Goal: Navigation & Orientation: Find specific page/section

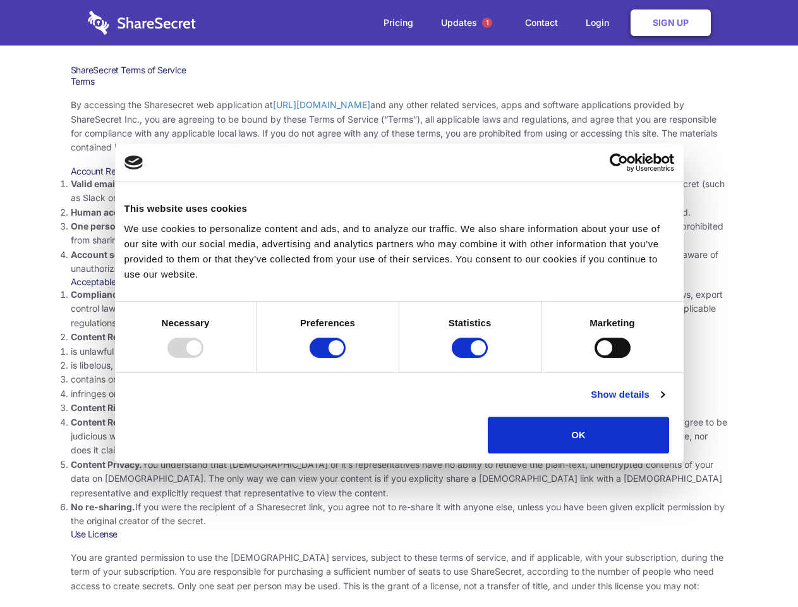
click at [399, 303] on li "Compliance with local laws and regulations. Your use of the Sharesecret must no…" at bounding box center [400, 309] width 658 height 42
click at [204, 358] on div at bounding box center [186, 348] width 36 height 20
click at [346, 358] on input "Preferences" at bounding box center [328, 348] width 36 height 20
checkbox input "false"
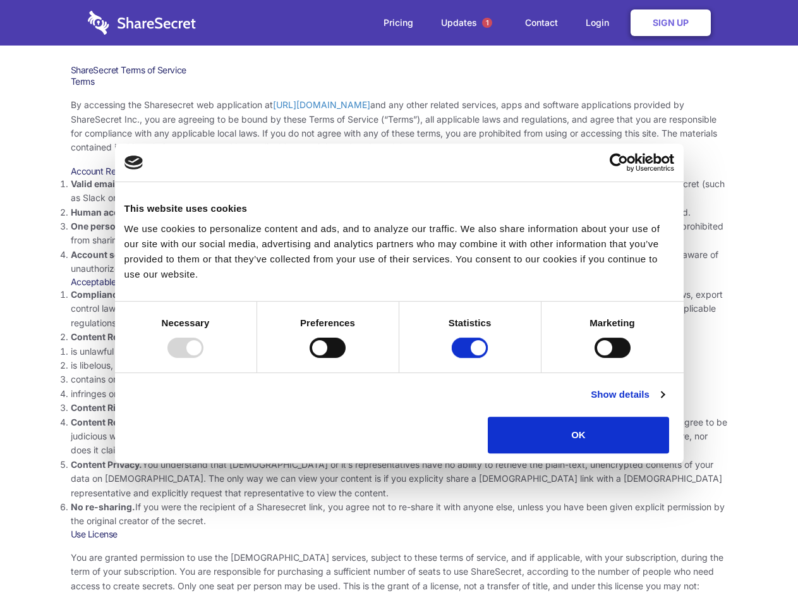
click at [472, 358] on input "Statistics" at bounding box center [470, 348] width 36 height 20
checkbox input "false"
click at [595, 358] on input "Marketing" at bounding box center [613, 348] width 36 height 20
checkbox input "true"
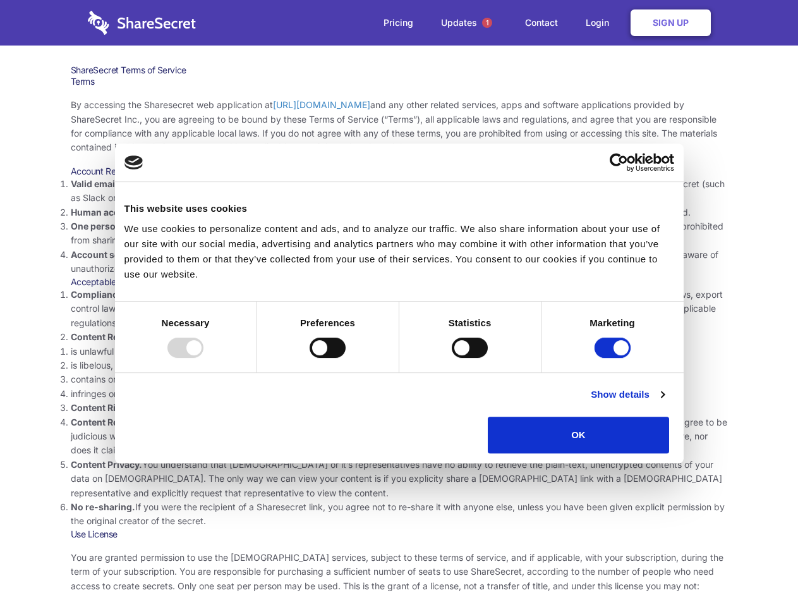
checkbox input "true"
click at [664, 402] on link "Show details" at bounding box center [627, 394] width 73 height 15
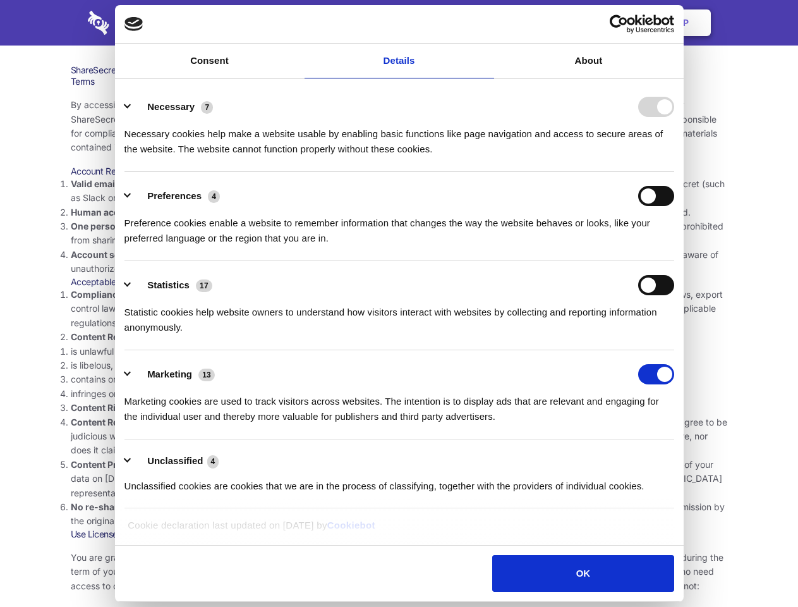
click at [675, 246] on div "Preference cookies enable a website to remember information that changes the wa…" at bounding box center [400, 226] width 550 height 40
click at [487, 23] on span "1" at bounding box center [487, 23] width 10 height 10
